Goal: Task Accomplishment & Management: Manage account settings

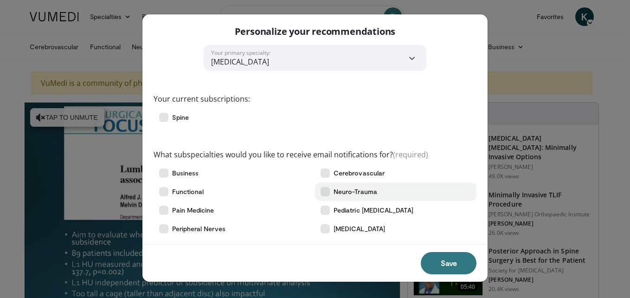
click at [329, 192] on icon at bounding box center [325, 191] width 9 height 9
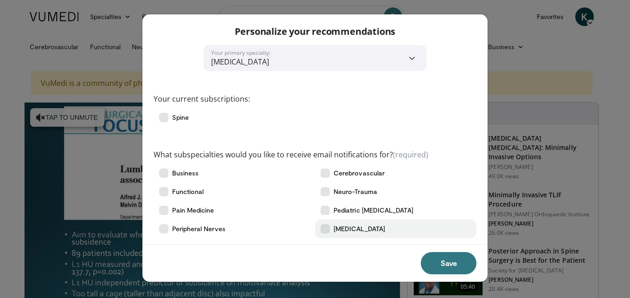
click at [325, 231] on icon at bounding box center [325, 228] width 9 height 9
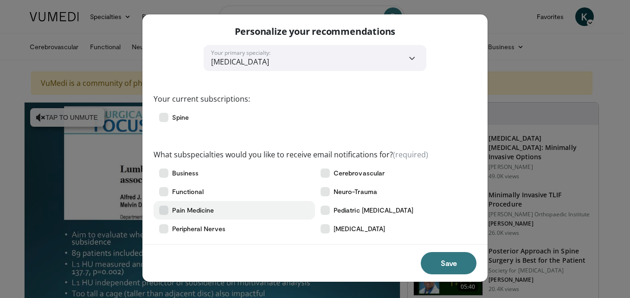
click at [166, 209] on icon at bounding box center [163, 210] width 9 height 9
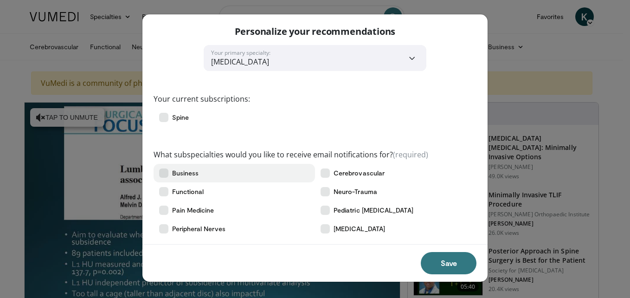
click at [160, 172] on icon at bounding box center [163, 173] width 9 height 9
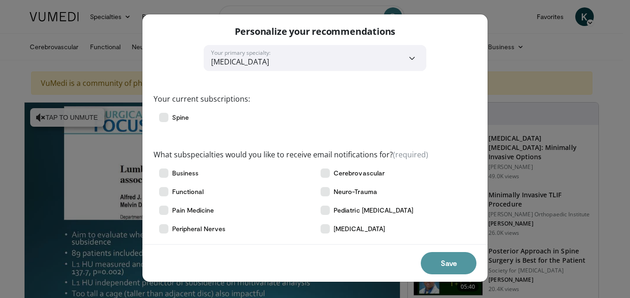
click at [458, 262] on button "Save" at bounding box center [449, 263] width 56 height 22
